Goal: Communication & Community: Answer question/provide support

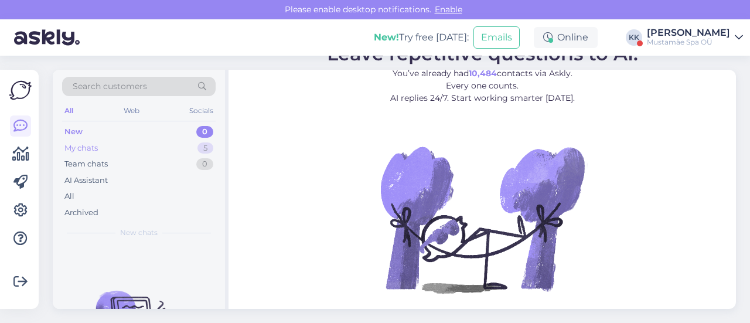
click at [143, 144] on div "My chats 5" at bounding box center [138, 148] width 153 height 16
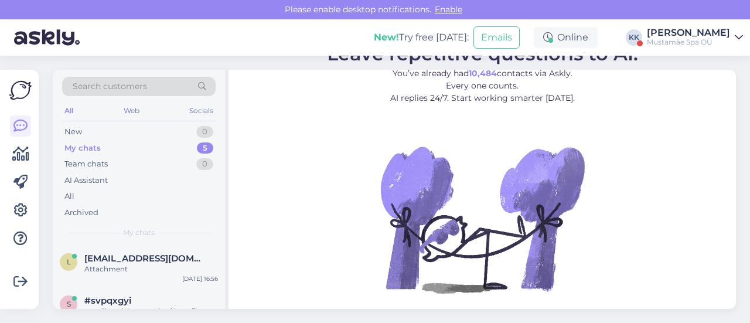
click at [666, 28] on div "[PERSON_NAME]" at bounding box center [688, 32] width 83 height 9
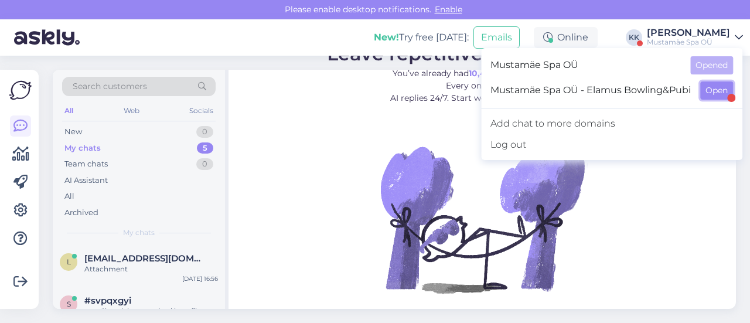
click at [712, 91] on button "Open" at bounding box center [716, 90] width 33 height 18
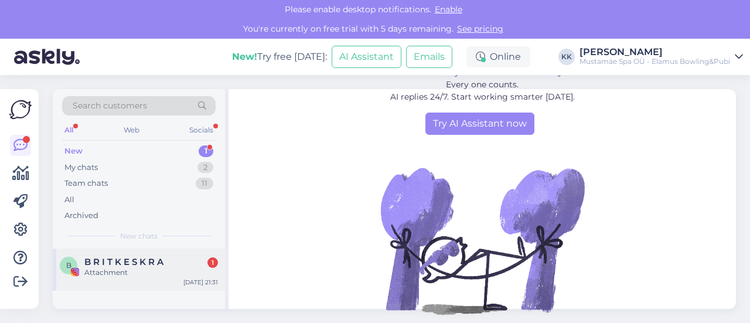
click at [115, 269] on div "Attachment" at bounding box center [151, 272] width 134 height 11
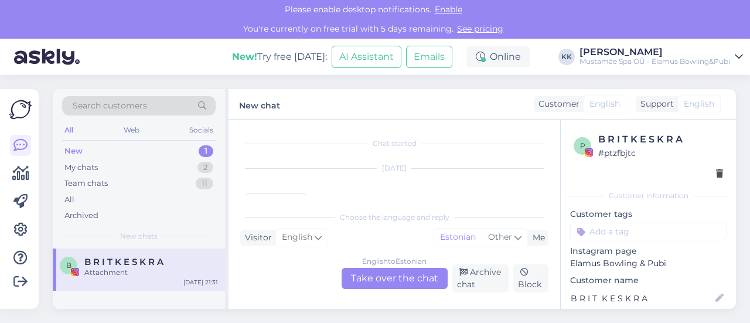
scroll to position [25, 0]
click at [293, 187] on div "21:31" at bounding box center [275, 187] width 71 height 36
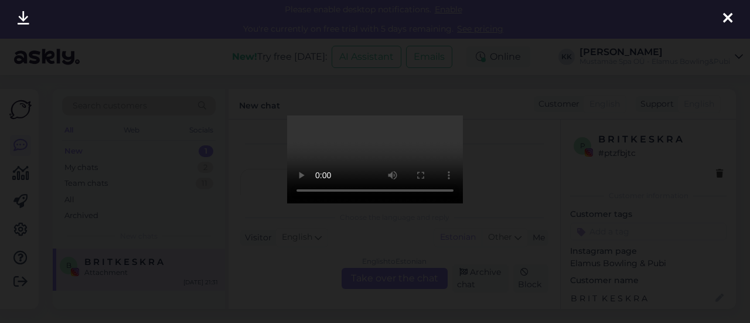
click at [732, 16] on icon at bounding box center [727, 18] width 9 height 15
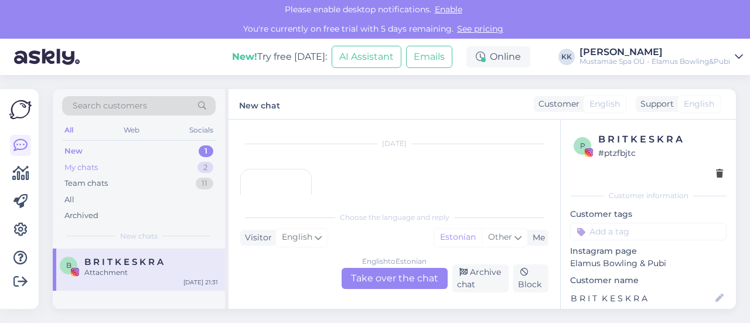
click at [103, 168] on div "My chats 2" at bounding box center [138, 167] width 153 height 16
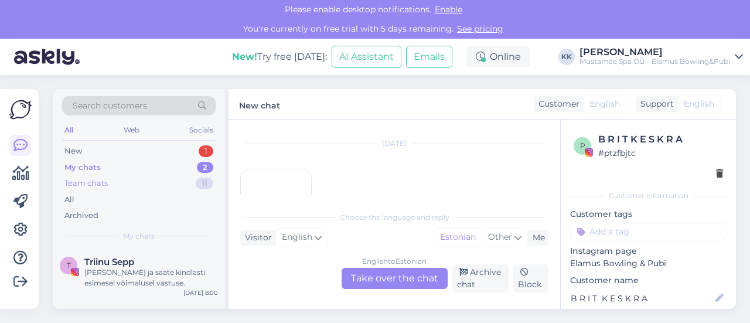
click at [134, 181] on div "Team chats 11" at bounding box center [138, 183] width 153 height 16
click at [82, 165] on div "My chats" at bounding box center [80, 168] width 33 height 12
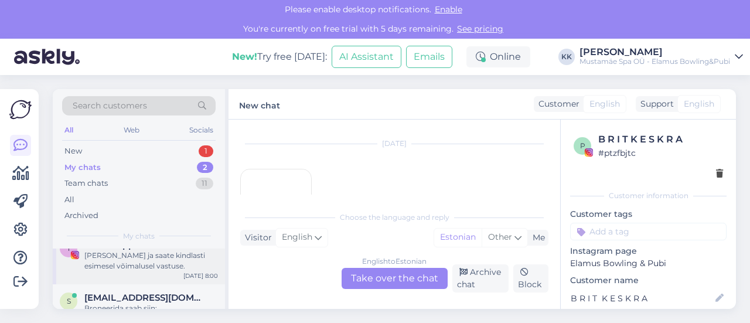
scroll to position [33, 0]
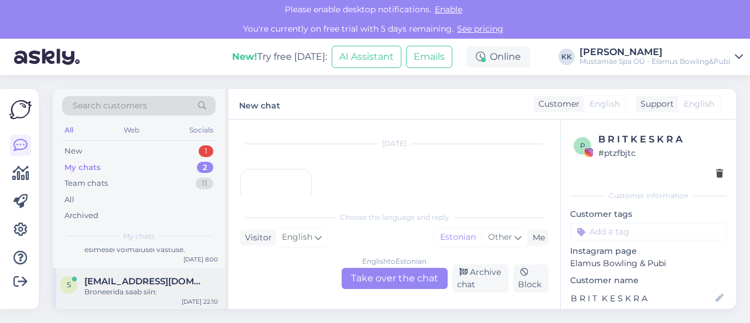
click at [126, 303] on div "s smsoftbpt@gmail.com Broneerida saab siin: Sep 29 22:10" at bounding box center [139, 289] width 172 height 42
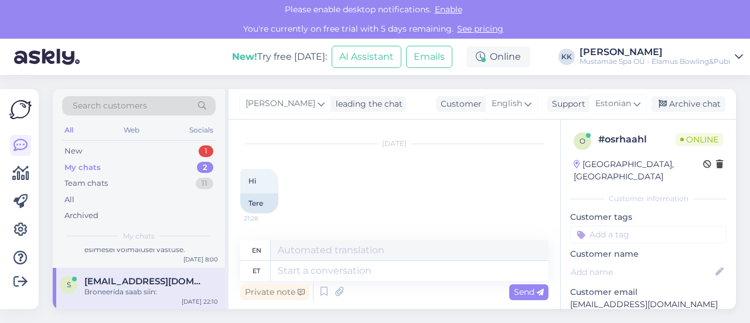
scroll to position [783, 0]
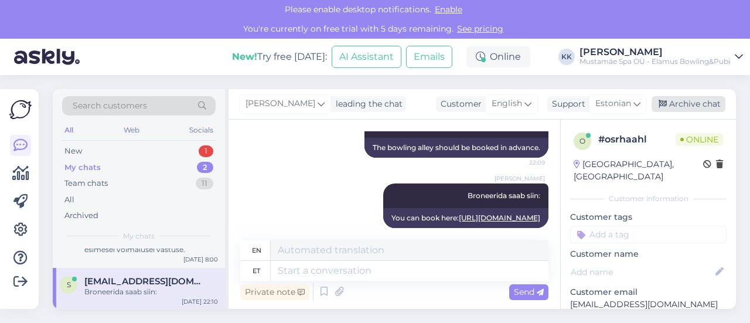
click at [696, 100] on div "Archive chat" at bounding box center [688, 104] width 74 height 16
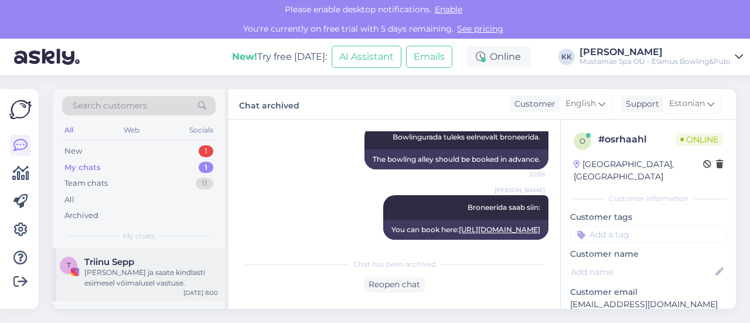
click at [111, 267] on div "Uurin ja saate kindlasti esimesel võimalusel vastuse." at bounding box center [151, 277] width 134 height 21
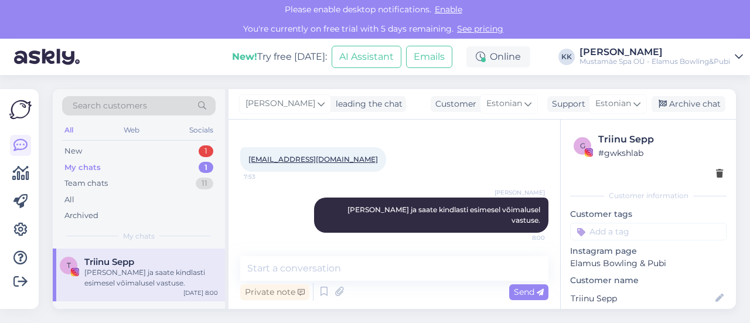
scroll to position [157, 0]
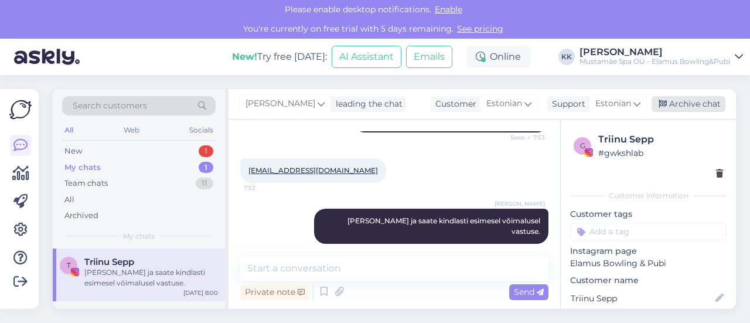
click at [685, 101] on div "Archive chat" at bounding box center [688, 104] width 74 height 16
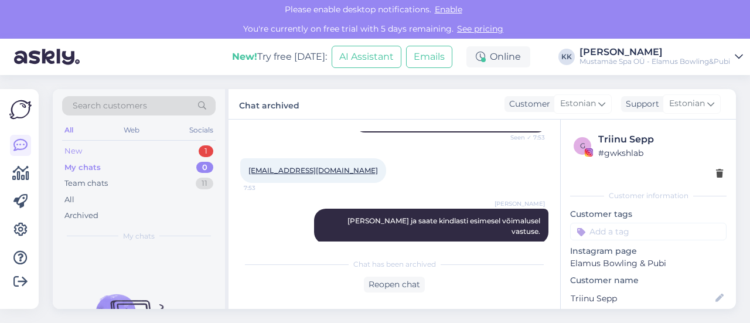
click at [127, 151] on div "New 1" at bounding box center [138, 151] width 153 height 16
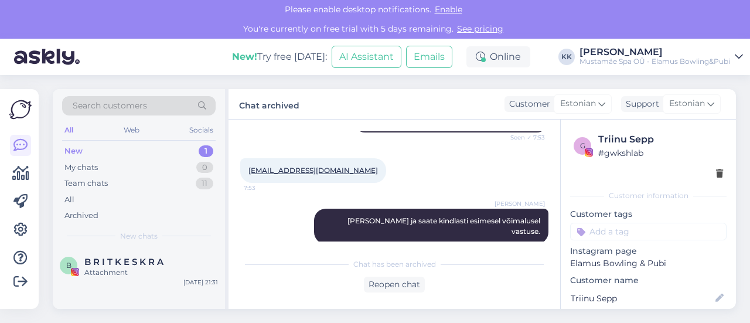
click at [630, 63] on div "Mustamäe Spa OÜ - Elamus Bowling&Pubi" at bounding box center [654, 61] width 151 height 9
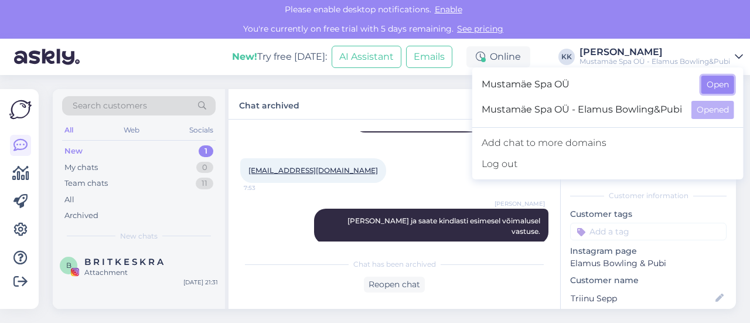
click at [719, 81] on button "Open" at bounding box center [717, 85] width 33 height 18
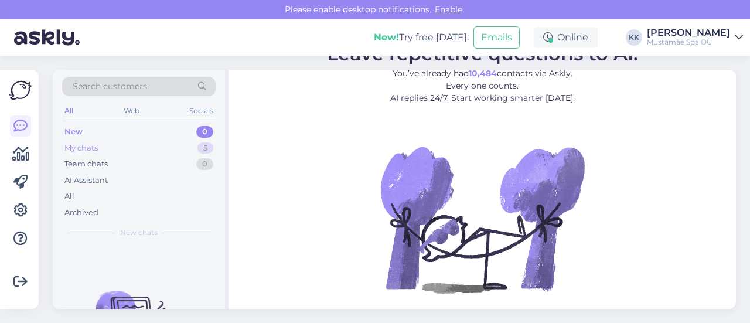
click at [95, 149] on div "My chats" at bounding box center [80, 148] width 33 height 12
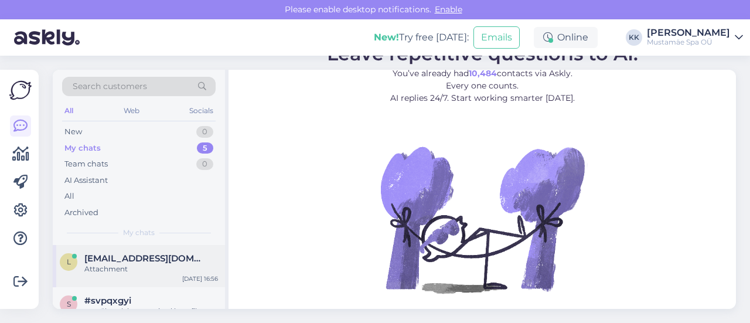
scroll to position [167, 0]
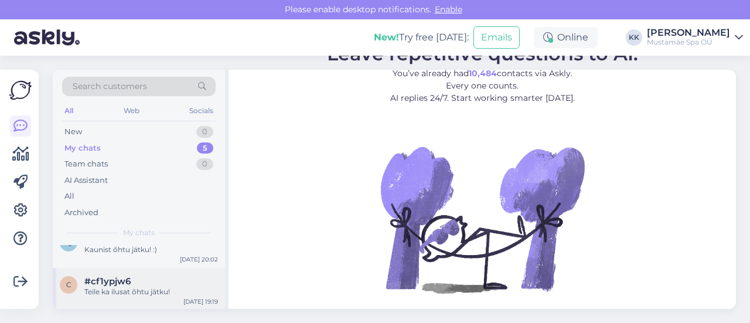
click at [123, 279] on span "#cf1ypjw6" at bounding box center [107, 281] width 46 height 11
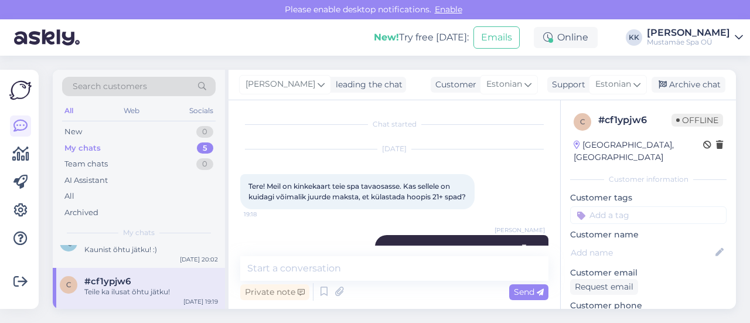
scroll to position [148, 0]
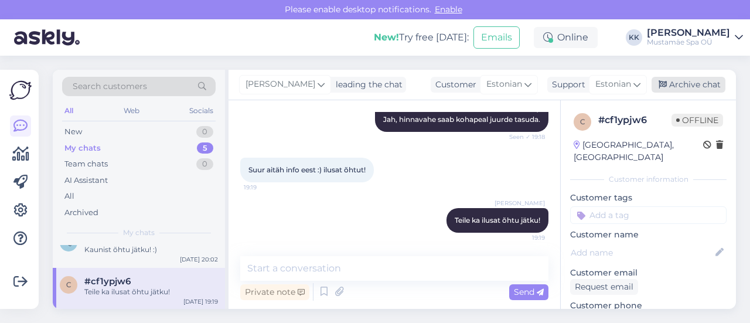
click at [694, 83] on div "Archive chat" at bounding box center [688, 85] width 74 height 16
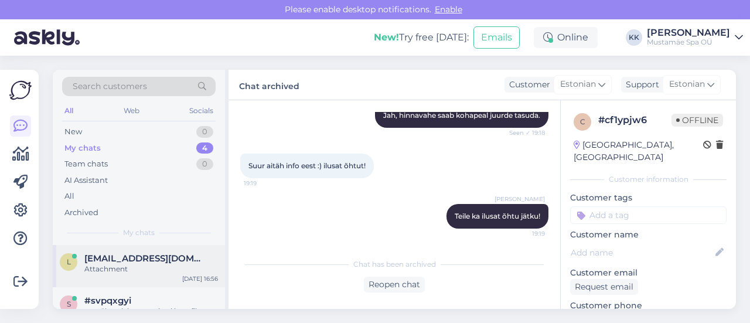
click at [129, 269] on div "Attachment" at bounding box center [151, 269] width 134 height 11
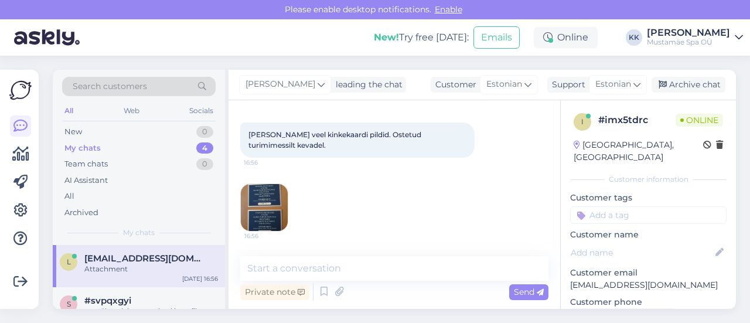
scroll to position [234, 0]
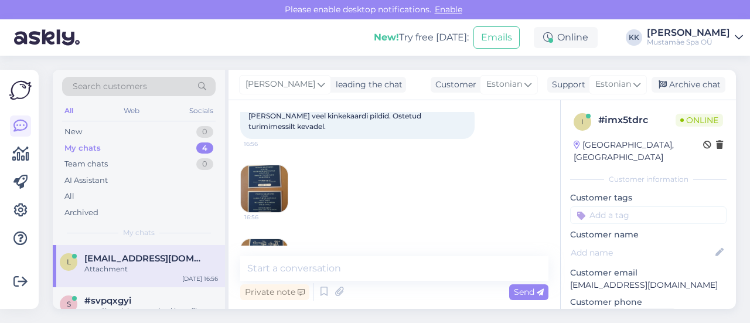
click at [271, 239] on img at bounding box center [264, 262] width 47 height 47
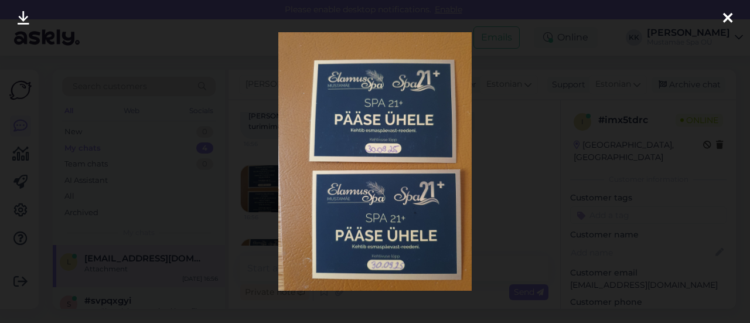
click at [725, 21] on icon at bounding box center [727, 18] width 9 height 15
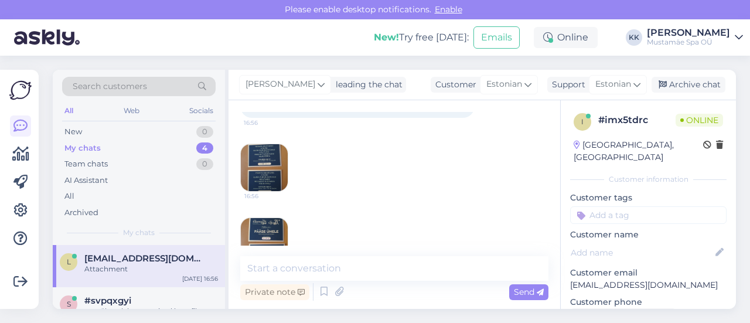
scroll to position [266, 0]
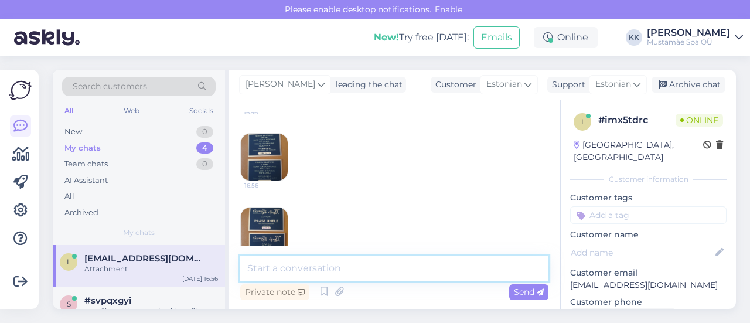
click at [343, 274] on textarea at bounding box center [394, 268] width 308 height 25
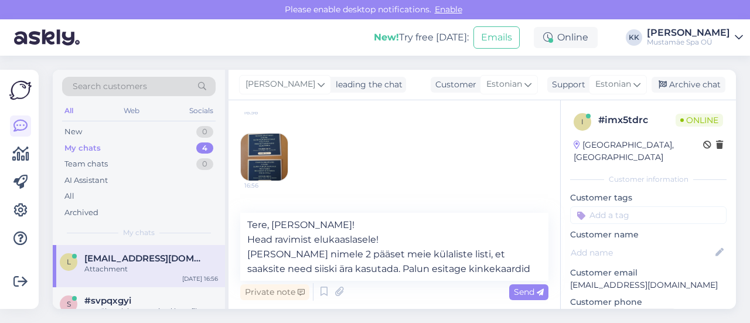
click at [261, 207] on img at bounding box center [264, 230] width 47 height 47
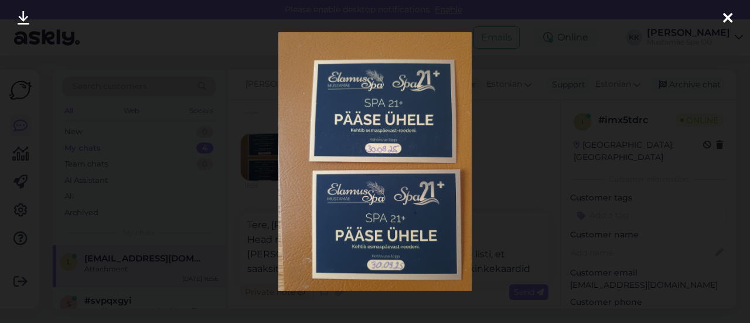
click at [728, 13] on icon at bounding box center [727, 18] width 9 height 15
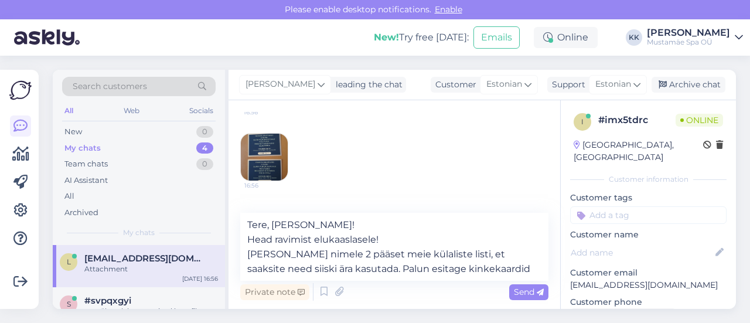
click at [259, 134] on img at bounding box center [264, 157] width 47 height 47
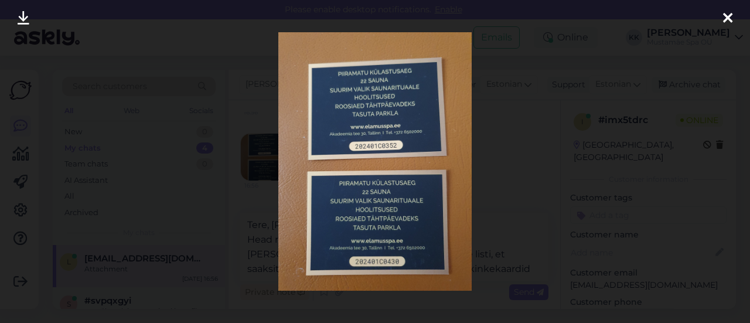
click at [731, 17] on icon at bounding box center [727, 18] width 9 height 15
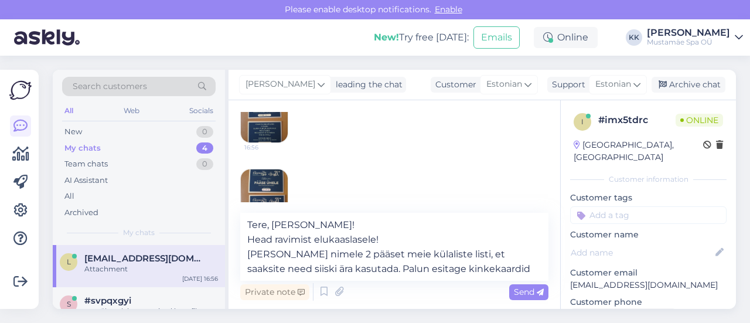
scroll to position [309, 0]
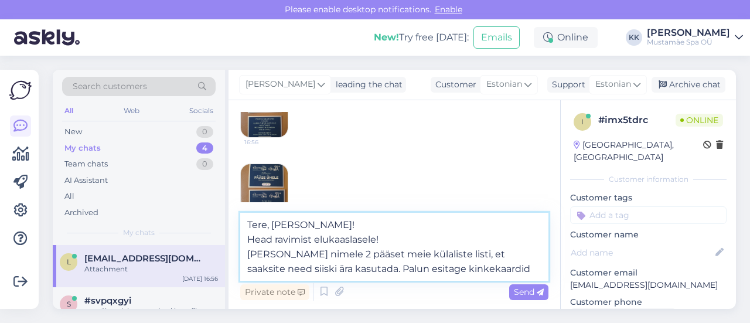
click at [478, 269] on textarea "Tere, Merle! Head ravimist elukaaslasele! Jätan Teie nimele 2 pääset meie külal…" at bounding box center [394, 247] width 308 height 68
type textarea "Tere, Merle! Head ravimist elukaaslasele! Jätan Teie nimele 2 pääset meie külal…"
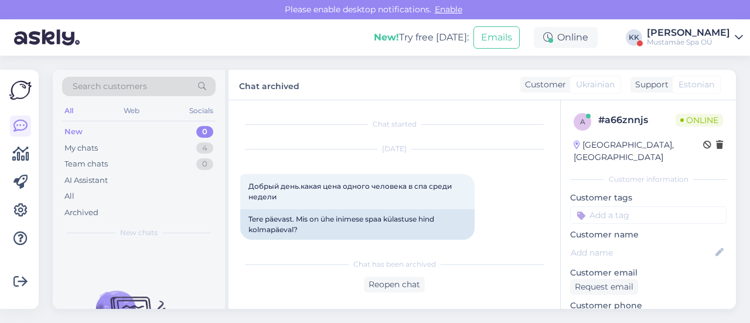
scroll to position [158, 0]
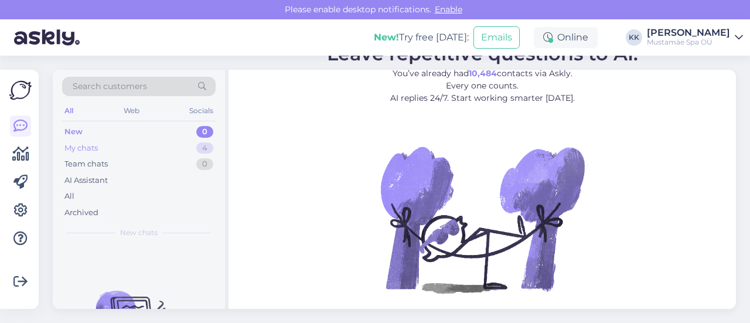
click at [108, 149] on div "My chats 4" at bounding box center [138, 148] width 153 height 16
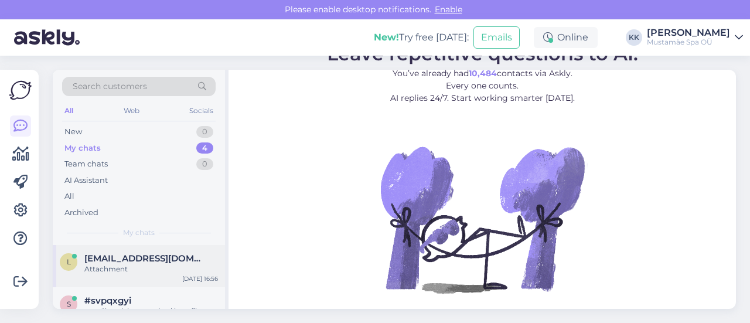
click at [131, 269] on div "Attachment" at bounding box center [151, 269] width 134 height 11
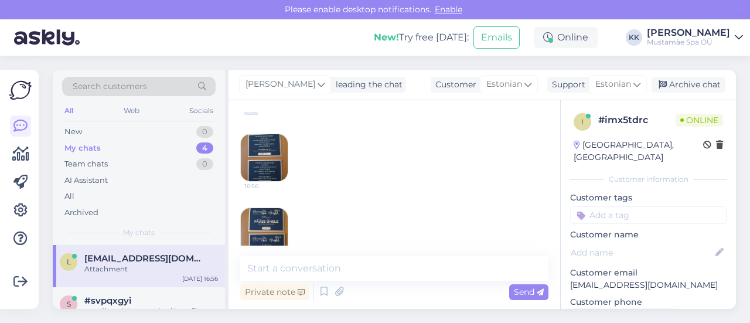
scroll to position [266, 0]
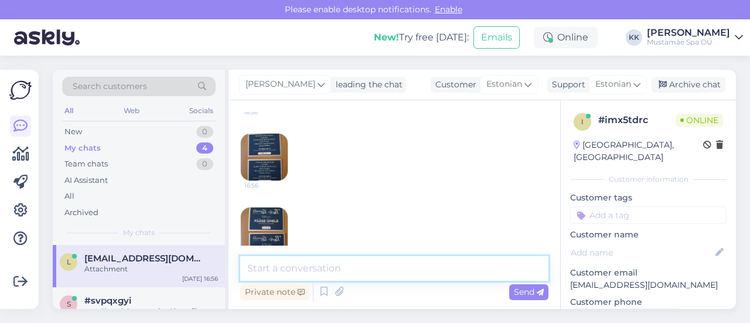
click at [349, 269] on textarea at bounding box center [394, 268] width 308 height 25
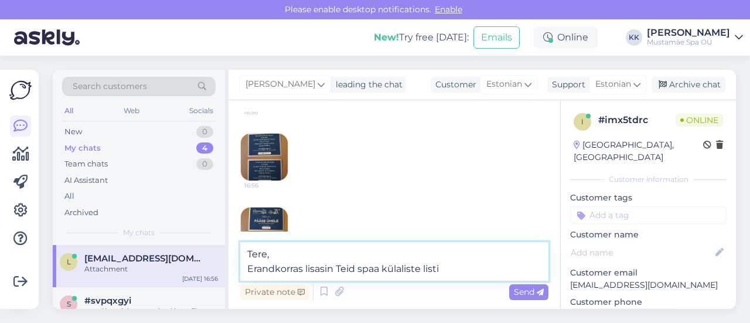
click at [354, 267] on textarea "Tere, Erandkorras lisasin Teid spaa külaliste listi" at bounding box center [394, 261] width 308 height 39
click at [496, 260] on textarea "Tere, Erandkorras [PERSON_NAME] nimele spaa külaliste listi" at bounding box center [394, 261] width 308 height 39
click at [485, 269] on textarea "Tere, Erandkorras [PERSON_NAME] nimele spaa külaliste listi" at bounding box center [394, 261] width 308 height 39
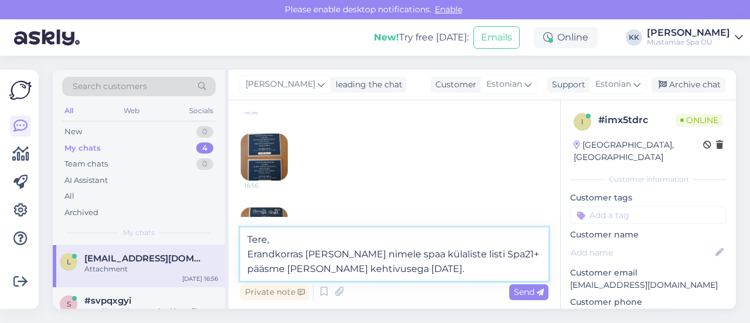
type textarea "Tere, Erandkorras [PERSON_NAME] nimele spaa külaliste listi Spa21+ pääsme [PERS…"
click at [387, 254] on textarea "Tere, Erandkorras [PERSON_NAME] nimele spaa külaliste listi Spa21+ pääsme [PERS…" at bounding box center [394, 253] width 308 height 53
click at [454, 262] on textarea "Tere, Erandkorras [PERSON_NAME] nimele spaa külaliste listi Spa21+ pääsme [PERS…" at bounding box center [394, 253] width 308 height 53
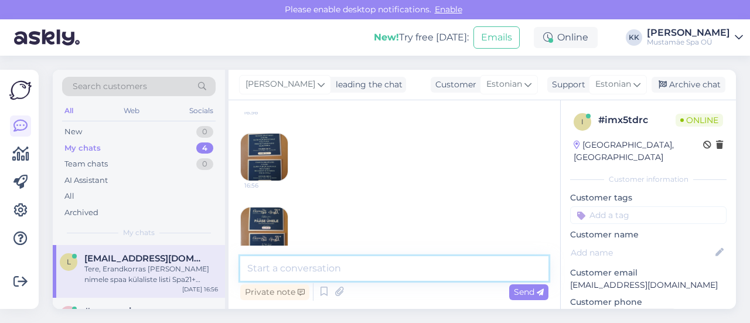
scroll to position [362, 0]
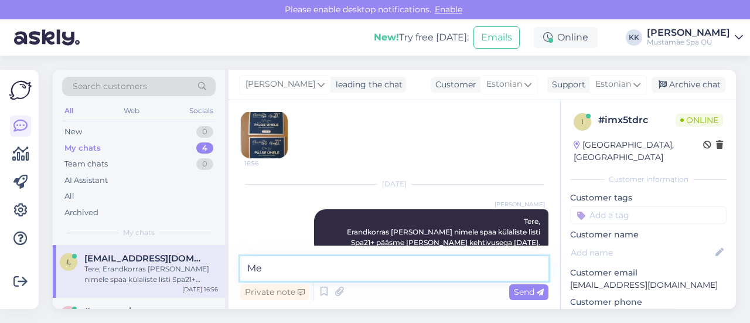
type textarea "M"
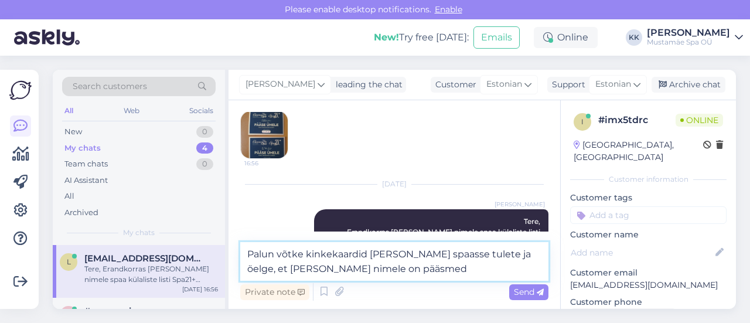
type textarea "Palun võtke kinkekaardid [PERSON_NAME] spaasse tulete ja öelge, et [PERSON_NAME…"
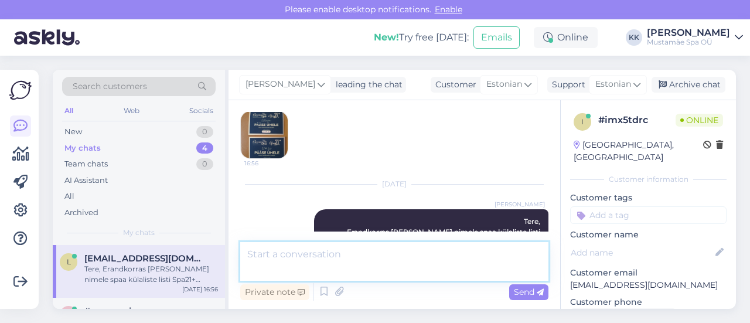
scroll to position [423, 0]
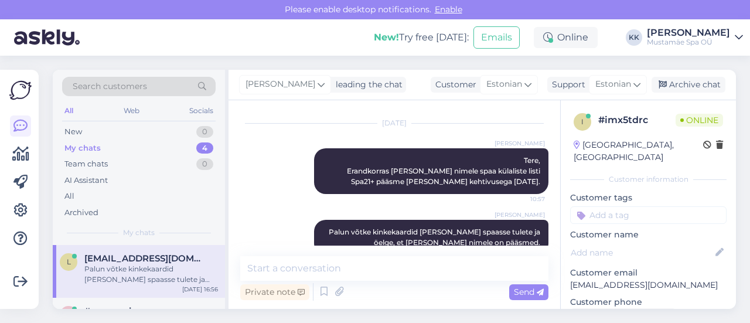
click at [691, 76] on div "[PERSON_NAME] leading the chat Customer Estonian Support Estonian Archive chat" at bounding box center [481, 85] width 507 height 30
click at [688, 87] on div "Archive chat" at bounding box center [688, 85] width 74 height 16
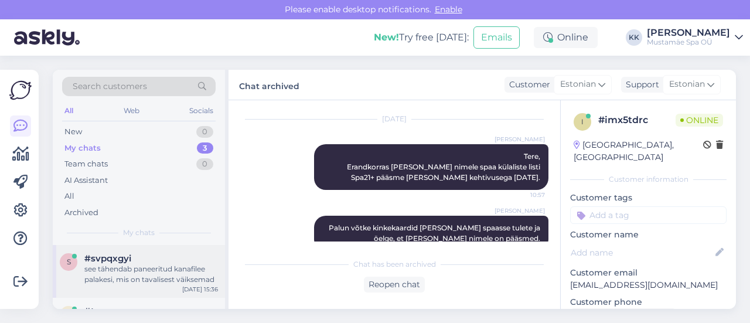
click at [132, 259] on div "#svpqxgyi" at bounding box center [151, 258] width 134 height 11
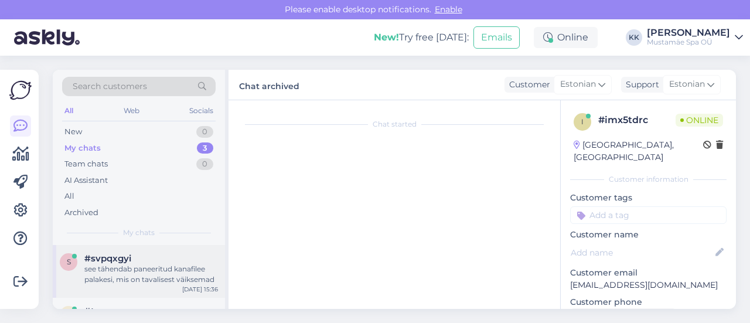
scroll to position [230, 0]
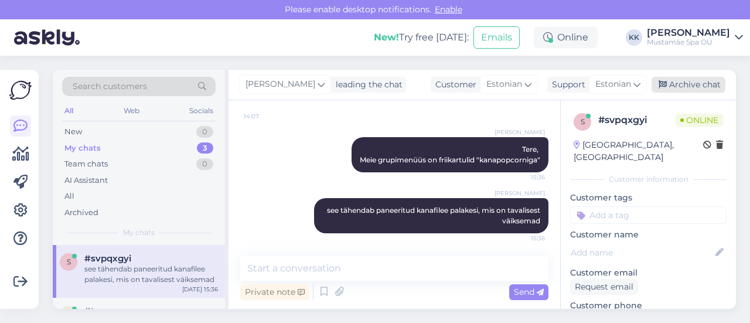
click at [690, 83] on div "Archive chat" at bounding box center [688, 85] width 74 height 16
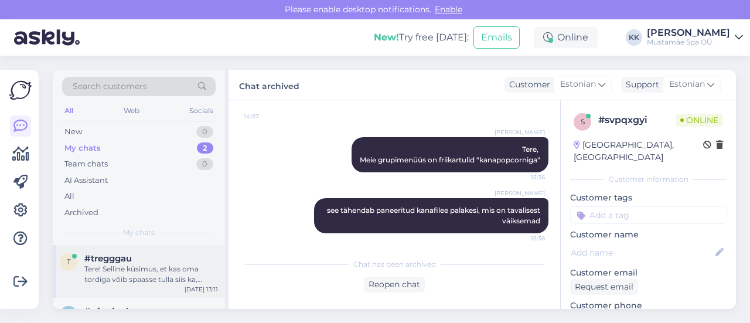
click at [169, 254] on div "#tregggau" at bounding box center [151, 258] width 134 height 11
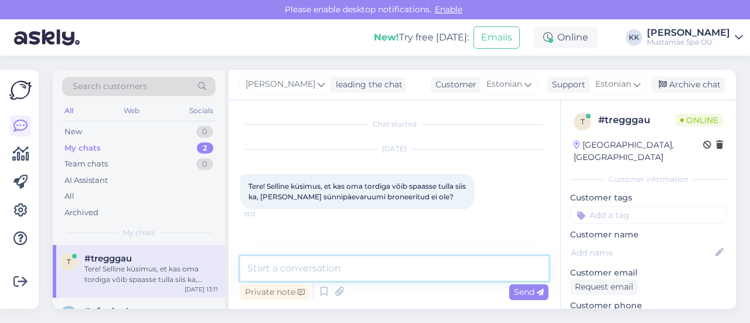
click at [343, 264] on textarea at bounding box center [394, 268] width 308 height 25
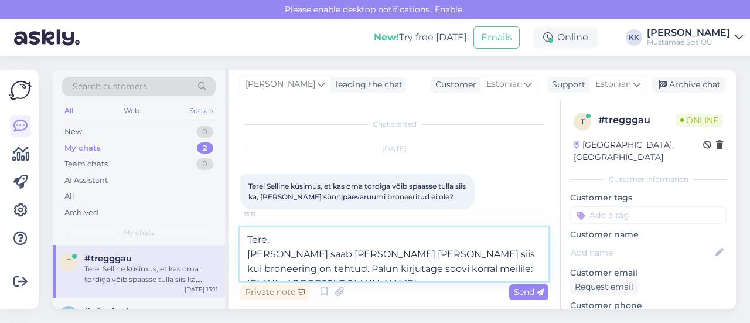
click at [388, 253] on textarea "Tere, [PERSON_NAME] saab [PERSON_NAME] [PERSON_NAME] siis kui broneering on teh…" at bounding box center [394, 253] width 308 height 53
type textarea "Tere, [PERSON_NAME] saab [PERSON_NAME] [PERSON_NAME] siis, kui broneering on te…"
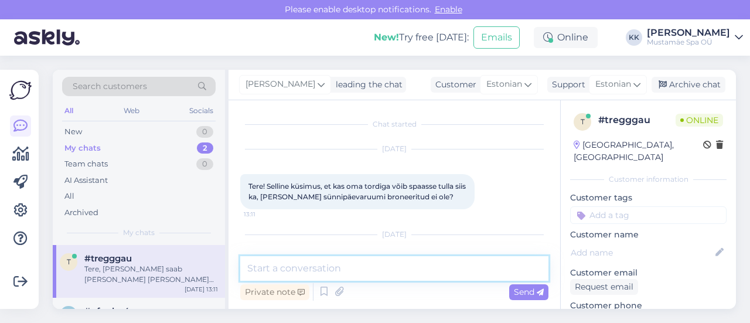
scroll to position [72, 0]
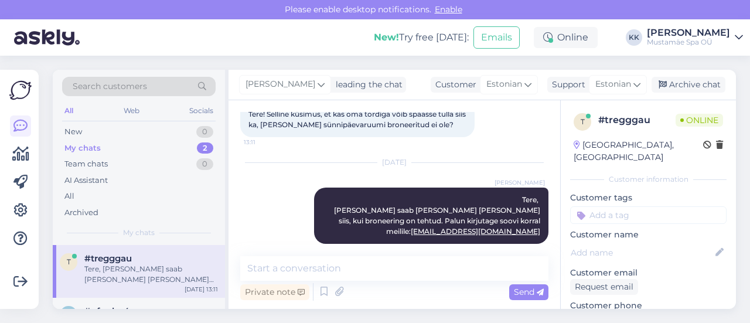
click at [167, 270] on div "Tere, [PERSON_NAME] saab [PERSON_NAME] [PERSON_NAME] siis, kui broneering on te…" at bounding box center [151, 274] width 134 height 21
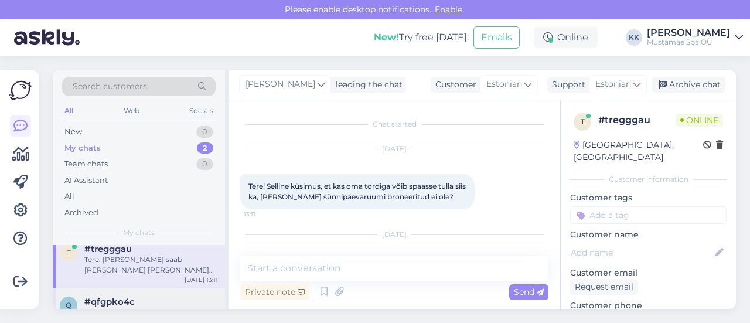
scroll to position [0, 0]
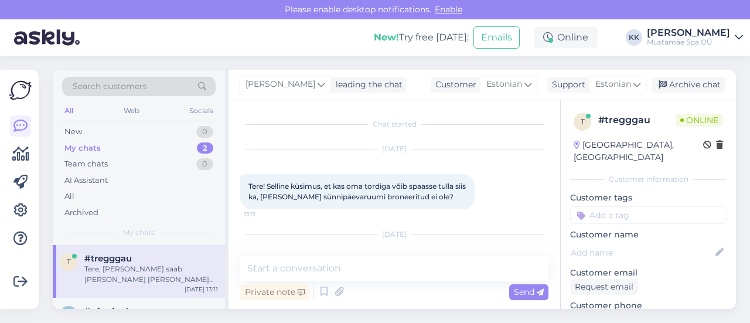
click at [150, 268] on div "Tere, [PERSON_NAME] saab [PERSON_NAME] [PERSON_NAME] siis, kui broneering on te…" at bounding box center [151, 274] width 134 height 21
click at [700, 86] on div "Archive chat" at bounding box center [688, 85] width 74 height 16
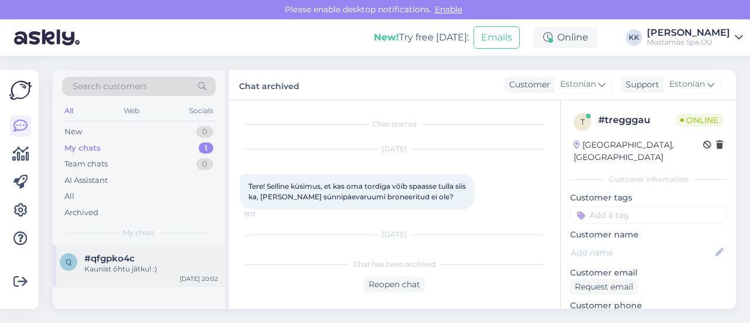
click at [93, 267] on div "Kaunist õhtu jätku! :)" at bounding box center [151, 269] width 134 height 11
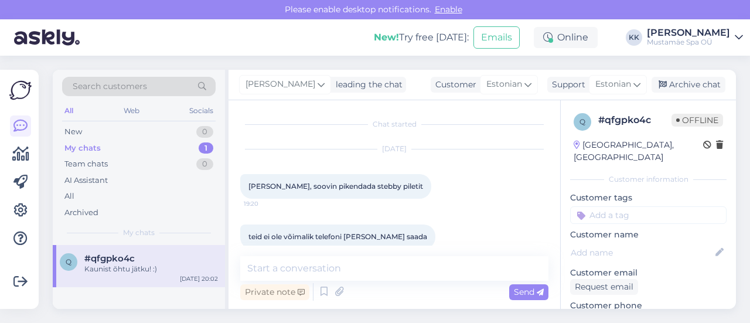
scroll to position [299, 0]
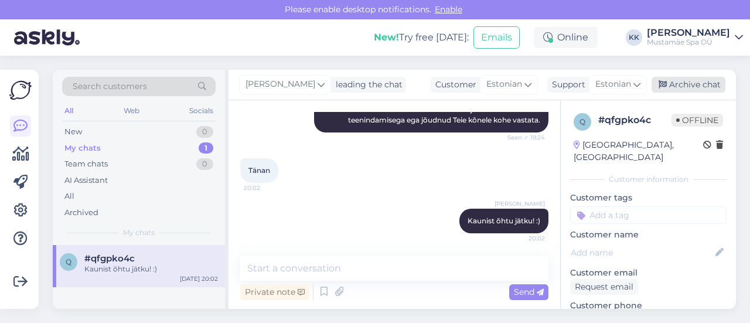
click at [674, 79] on div "Archive chat" at bounding box center [688, 85] width 74 height 16
